Goal: Task Accomplishment & Management: Manage account settings

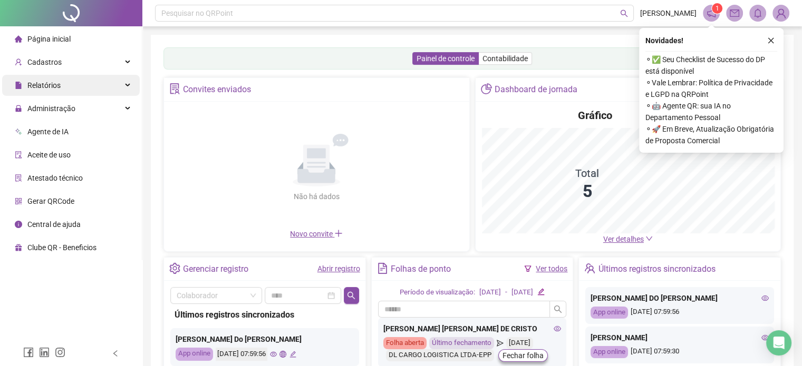
click at [81, 86] on div "Relatórios" at bounding box center [71, 85] width 138 height 21
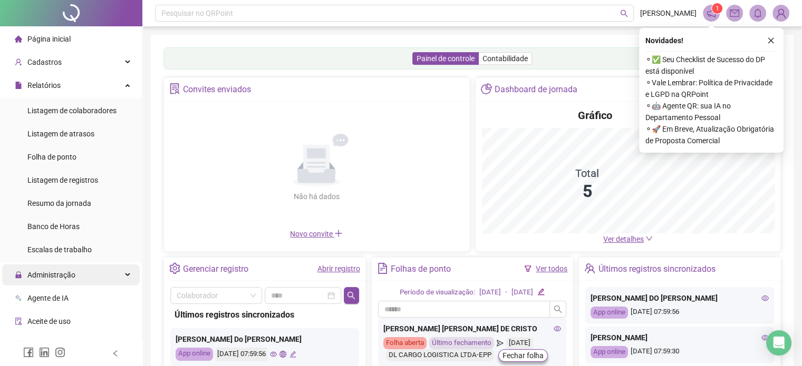
click at [69, 273] on span "Administração" at bounding box center [51, 275] width 48 height 8
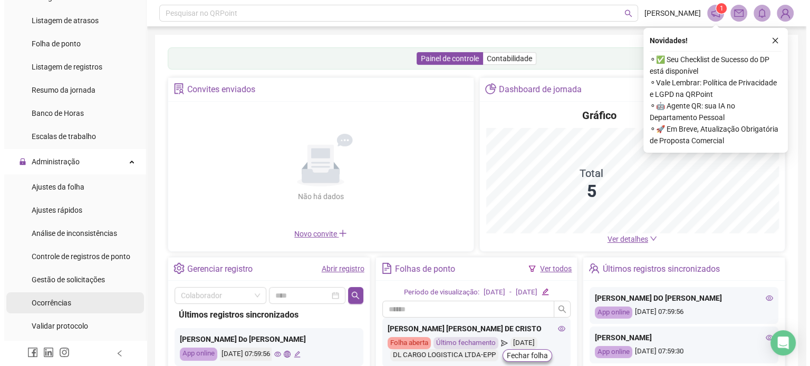
scroll to position [158, 0]
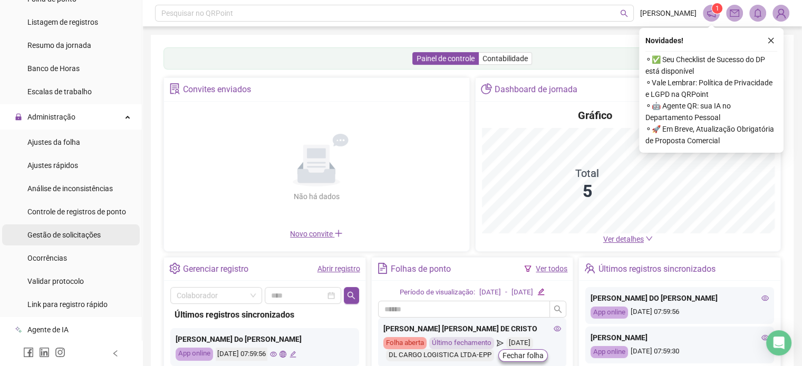
click at [86, 233] on span "Gestão de solicitações" at bounding box center [63, 235] width 73 height 8
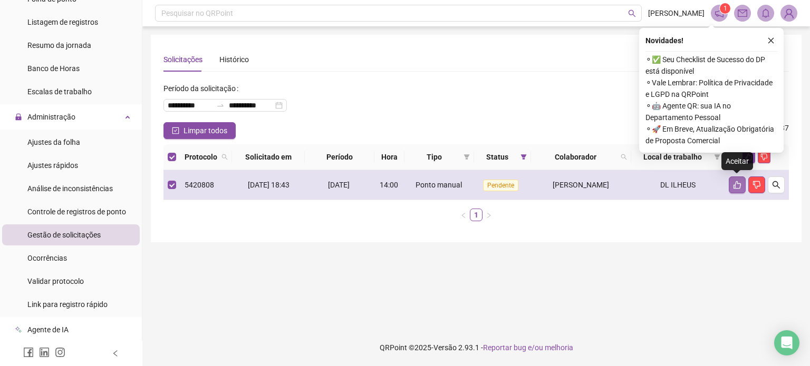
click at [738, 186] on icon "like" at bounding box center [737, 185] width 8 height 8
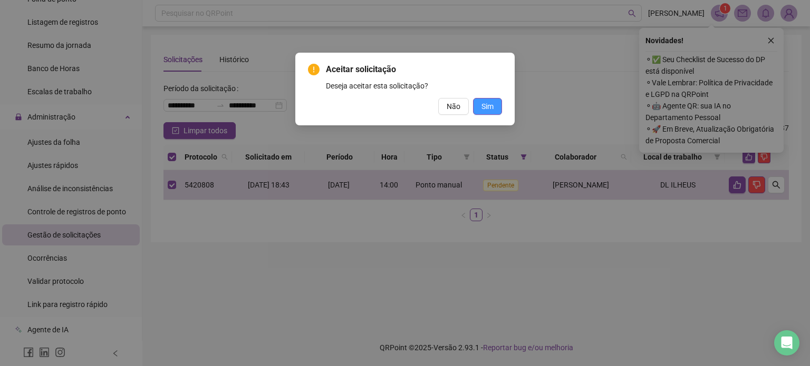
click at [494, 103] on button "Sim" at bounding box center [487, 106] width 29 height 17
